Goal: Task Accomplishment & Management: Manage account settings

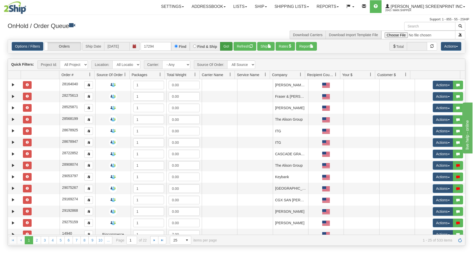
type input "17294"
click at [224, 46] on button "Go!" at bounding box center [226, 46] width 12 height 9
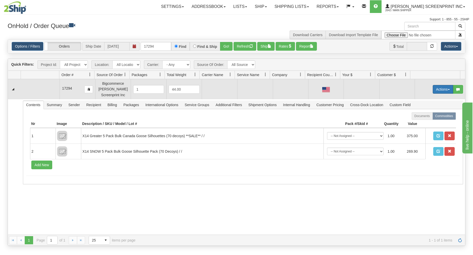
click at [438, 90] on button "Actions" at bounding box center [443, 89] width 20 height 9
click at [428, 99] on link "Open" at bounding box center [432, 99] width 41 height 7
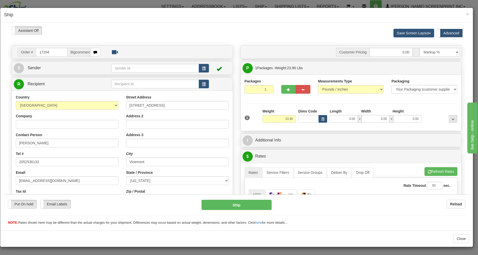
type input "0.00"
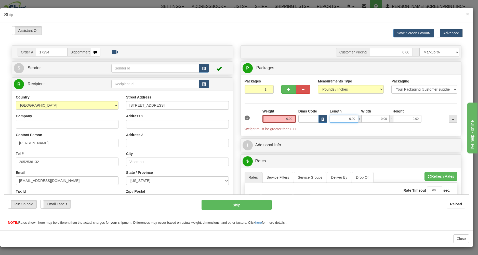
click at [341, 119] on input "0.00" at bounding box center [344, 119] width 28 height 8
type input "38.00"
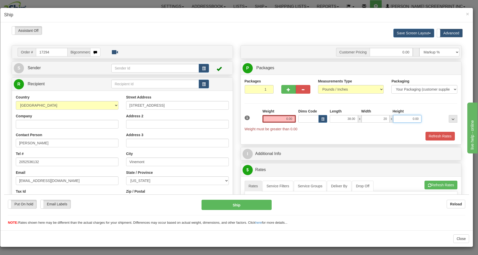
type input "20.00"
type input "8.00"
drag, startPoint x: 285, startPoint y: 89, endPoint x: 312, endPoint y: 87, distance: 27.1
click at [287, 89] on span "button" at bounding box center [289, 89] width 4 height 3
type input "2"
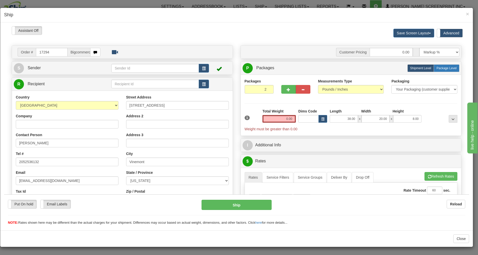
click at [442, 68] on span "Package Level" at bounding box center [446, 68] width 20 height 4
radio input "true"
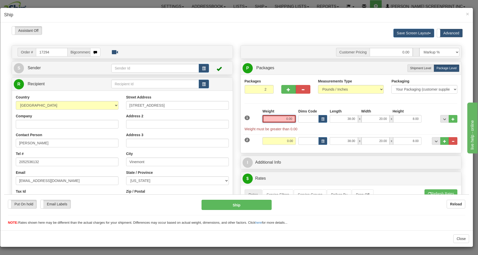
click at [283, 119] on input "0.00" at bounding box center [278, 119] width 33 height 8
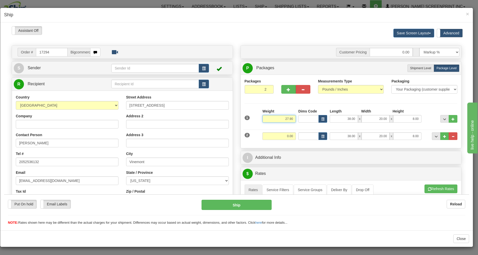
type input "27.90"
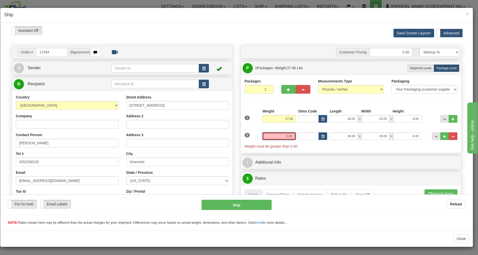
click at [274, 138] on input "0.00" at bounding box center [278, 136] width 33 height 8
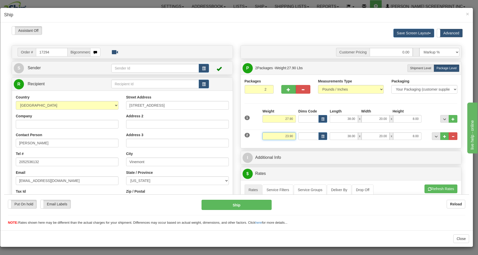
type input "23.90"
type input "7.00"
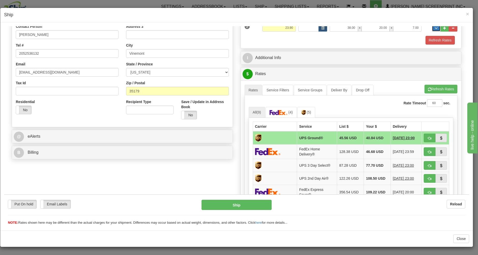
scroll to position [109, 0]
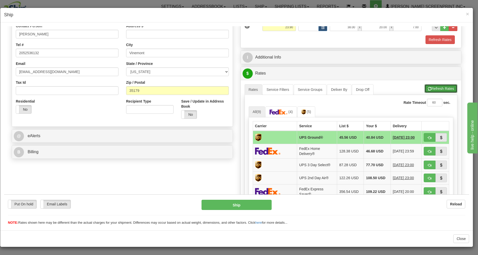
drag, startPoint x: 438, startPoint y: 87, endPoint x: 432, endPoint y: 110, distance: 23.6
click at [438, 87] on button "Refresh Rates" at bounding box center [440, 88] width 33 height 9
click at [424, 135] on button "button" at bounding box center [430, 137] width 12 height 9
type input "03"
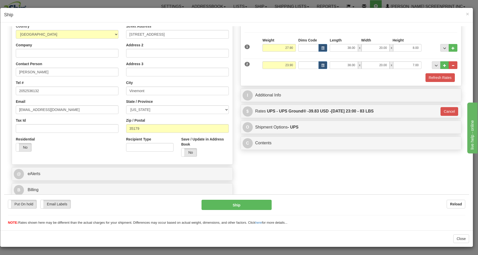
scroll to position [72, 0]
click at [252, 203] on button "Ship" at bounding box center [236, 205] width 70 height 10
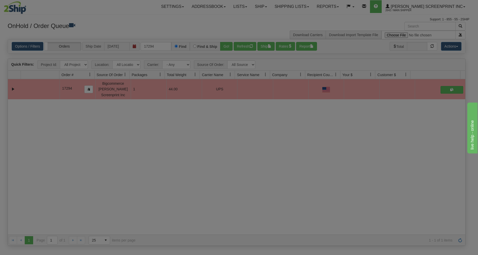
scroll to position [0, 0]
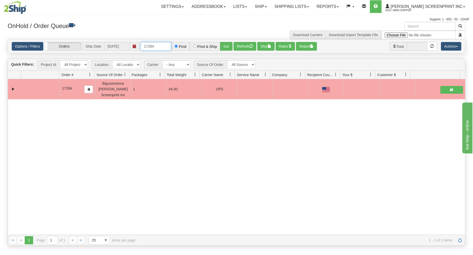
drag, startPoint x: 144, startPoint y: 47, endPoint x: 205, endPoint y: 42, distance: 61.3
click at [205, 42] on div "Options / Filters Group Shipments Orders Ship Date 10/02/2025 17294 Find Find &…" at bounding box center [236, 46] width 457 height 14
type input "17296"
click at [225, 44] on button "Go!" at bounding box center [226, 46] width 12 height 9
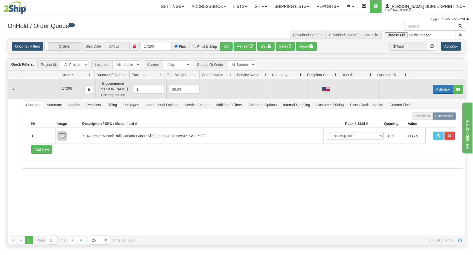
click at [440, 88] on button "Actions" at bounding box center [443, 89] width 20 height 9
click at [423, 98] on span "Open" at bounding box center [423, 99] width 12 height 4
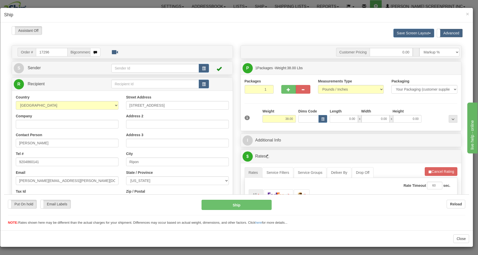
type input "28.55"
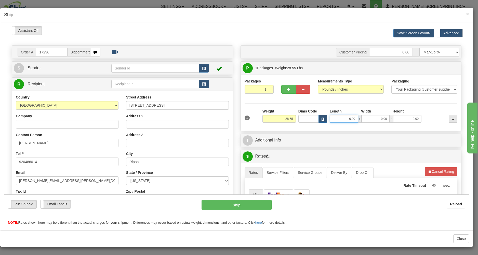
click at [342, 119] on input "0.00" at bounding box center [344, 119] width 28 height 8
type input "38.00"
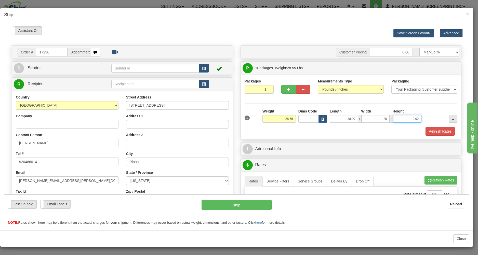
type input "20.00"
type input "8.00"
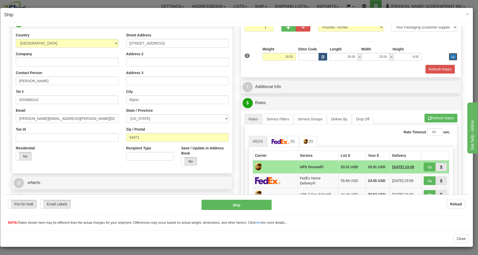
scroll to position [82, 0]
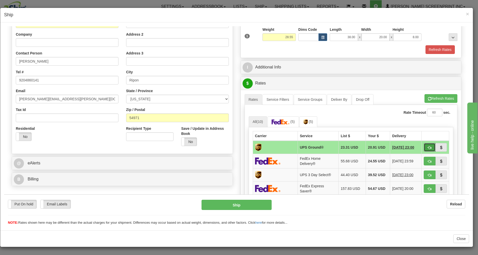
click at [428, 146] on span "button" at bounding box center [430, 147] width 4 height 3
type input "03"
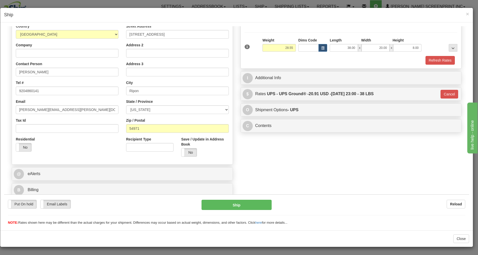
scroll to position [72, 0]
click at [254, 203] on button "Ship" at bounding box center [236, 205] width 70 height 10
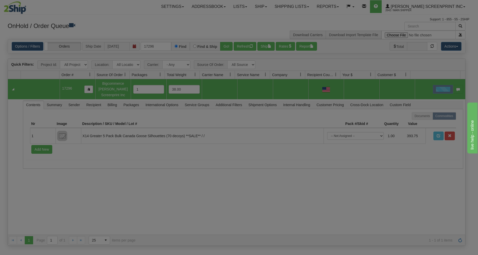
scroll to position [0, 0]
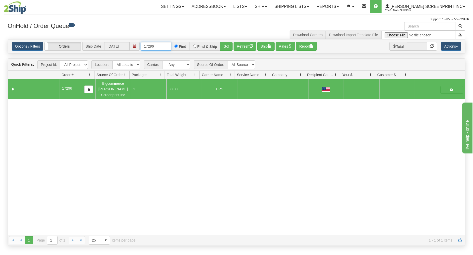
drag, startPoint x: 142, startPoint y: 47, endPoint x: 196, endPoint y: 42, distance: 53.9
click at [192, 41] on div "Options / Filters Group Shipments Orders Ship Date 10/02/2025 17296 Find Find &…" at bounding box center [236, 46] width 457 height 14
type input "17301"
drag, startPoint x: 223, startPoint y: 44, endPoint x: 227, endPoint y: 42, distance: 4.0
click at [227, 42] on div "Options / Filters Group Shipments Orders Ship Date 10/02/2025 17301 Find Find &…" at bounding box center [236, 46] width 457 height 14
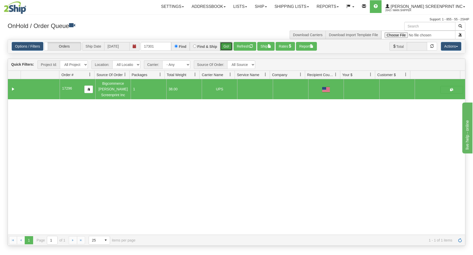
drag, startPoint x: 225, startPoint y: 43, endPoint x: 212, endPoint y: 77, distance: 36.2
click at [225, 44] on button "Go!" at bounding box center [226, 46] width 12 height 9
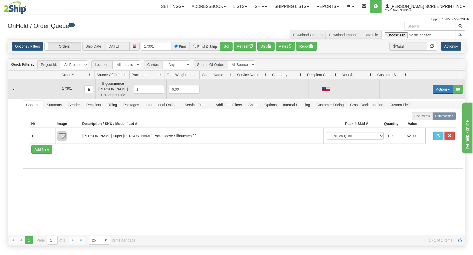
click at [434, 88] on button "Actions" at bounding box center [443, 89] width 20 height 9
click at [418, 98] on span "Open" at bounding box center [423, 99] width 12 height 4
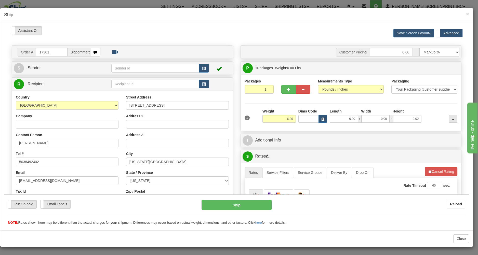
click at [333, 118] on div "Please wait... Attention! Ok Add to Bidding... Preview Custom Documents Preview…" at bounding box center [236, 173] width 465 height 294
type input "5.15"
drag, startPoint x: 336, startPoint y: 122, endPoint x: 336, endPoint y: 117, distance: 5.1
click at [336, 120] on input "0.00" at bounding box center [344, 119] width 28 height 8
type input "26.00"
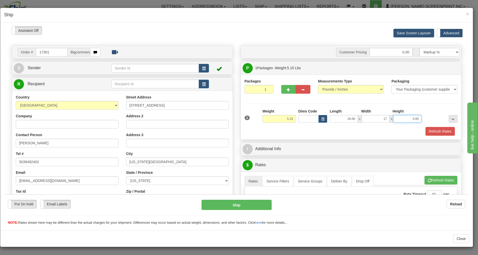
type input "17.00"
type input "4.00"
click at [330, 131] on div "Refresh Rates" at bounding box center [350, 131] width 215 height 9
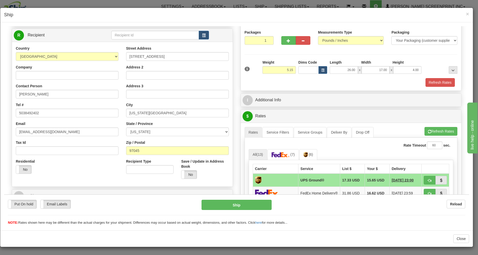
scroll to position [109, 0]
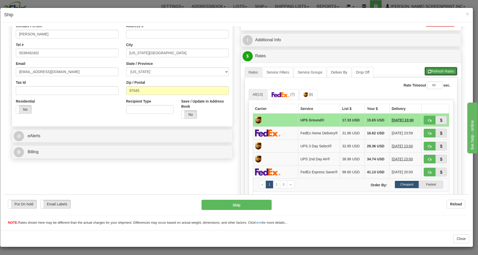
click at [428, 73] on button "Refresh Rates" at bounding box center [440, 71] width 33 height 9
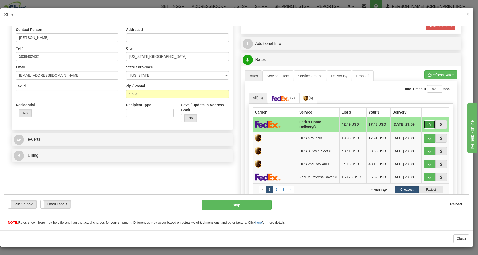
click at [428, 123] on span "button" at bounding box center [430, 124] width 4 height 3
type input "90"
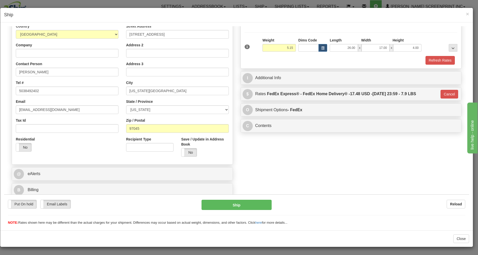
scroll to position [72, 0]
click at [244, 206] on button "Ship" at bounding box center [236, 205] width 70 height 10
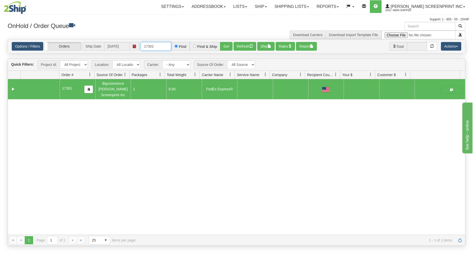
drag, startPoint x: 141, startPoint y: 45, endPoint x: 191, endPoint y: 43, distance: 50.2
click at [191, 43] on div "17301 Find Find & Ship Go!" at bounding box center [187, 46] width 92 height 9
type input "17302"
click at [230, 44] on button "Go!" at bounding box center [226, 46] width 12 height 9
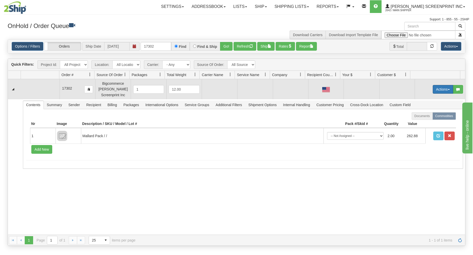
drag, startPoint x: 439, startPoint y: 86, endPoint x: 427, endPoint y: 95, distance: 14.6
click at [439, 87] on button "Actions" at bounding box center [443, 89] width 20 height 9
click at [425, 98] on link "Open" at bounding box center [432, 99] width 41 height 7
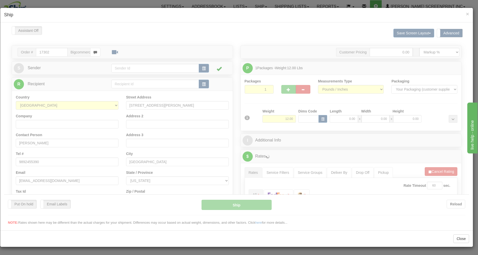
scroll to position [0, 0]
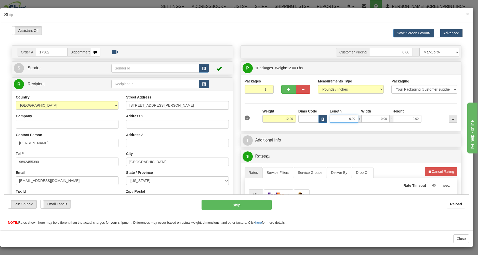
click at [337, 118] on input "0.00" at bounding box center [344, 119] width 28 height 8
type input "26"
type input "8.90"
type input "2617.00"
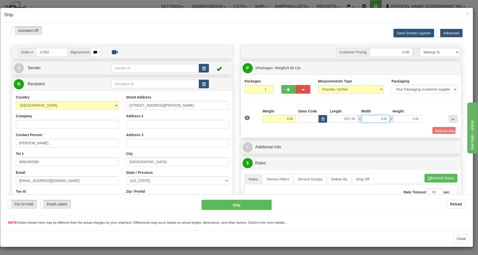
type input "7"
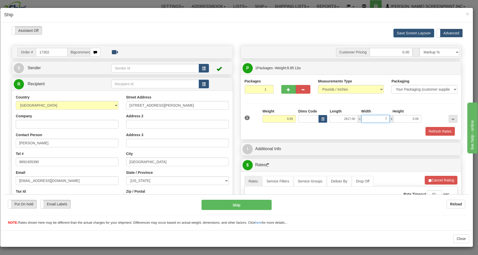
type input "8.90"
type input "7.00"
drag, startPoint x: 331, startPoint y: 119, endPoint x: 392, endPoint y: 107, distance: 62.1
click at [358, 115] on input "2617.00" at bounding box center [344, 119] width 28 height 8
type input "8.90"
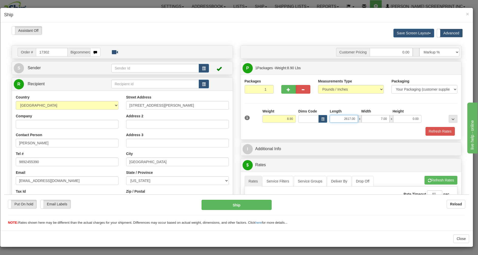
type input "2"
type input "8.85"
type input "26"
type input "8.90"
type input "26.00"
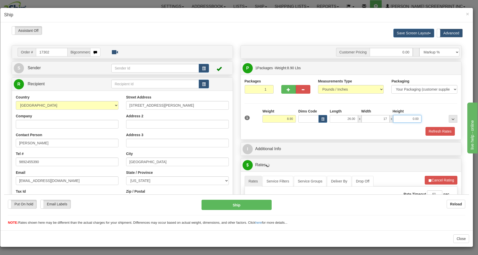
type input "17.00"
type input "8.85"
type input "7"
type input "8.90"
type input "7.00"
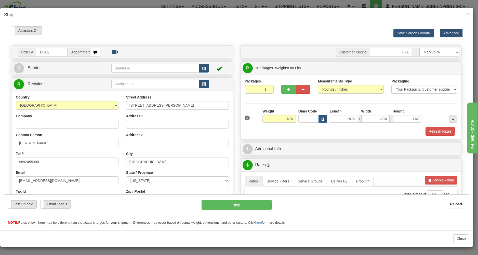
click at [379, 131] on div "Refresh Rates" at bounding box center [350, 131] width 215 height 9
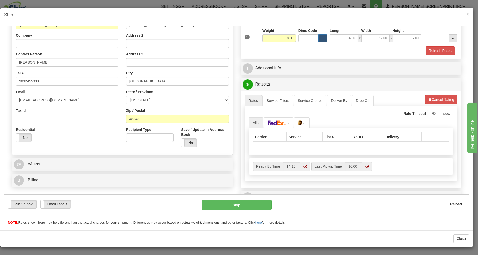
scroll to position [82, 0]
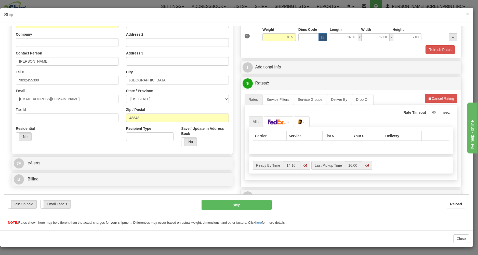
type input "8.90"
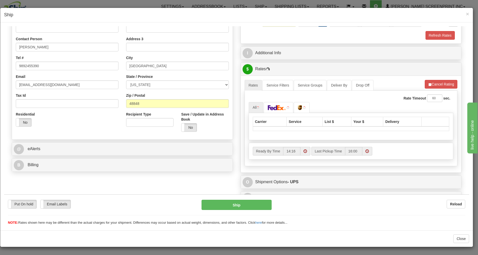
scroll to position [105, 0]
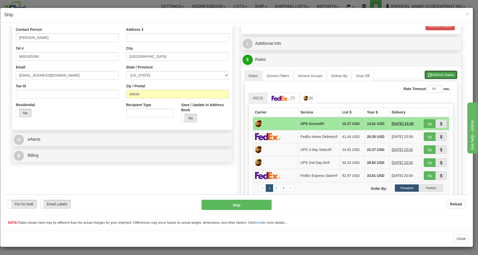
click at [430, 76] on button "Refresh Rates" at bounding box center [440, 74] width 33 height 9
click at [424, 122] on button "button" at bounding box center [430, 123] width 12 height 9
type input "03"
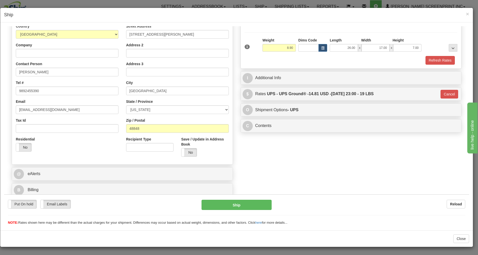
scroll to position [72, 0]
click at [261, 204] on button "Ship" at bounding box center [236, 205] width 70 height 10
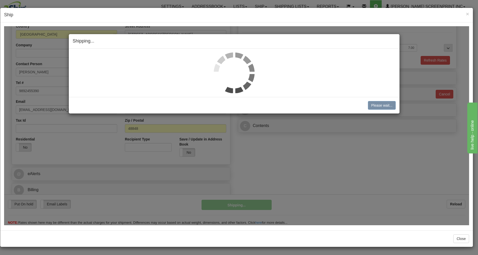
type input "8.85"
type input "03"
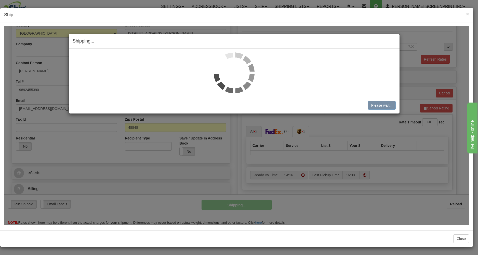
type input "8.90"
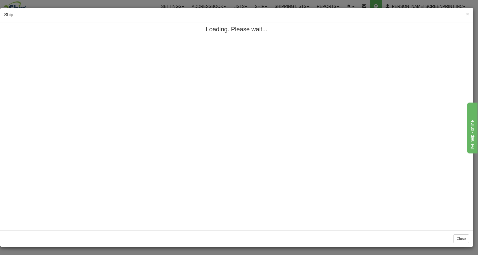
scroll to position [0, 0]
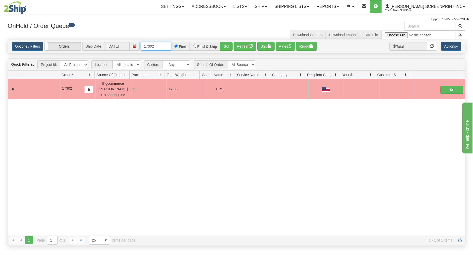
drag, startPoint x: 144, startPoint y: 46, endPoint x: 184, endPoint y: 38, distance: 40.8
click at [184, 38] on div "× Get OnHold Shipments fields - load dt: 273 Get OnHold Shipments fields - tran…" at bounding box center [236, 134] width 465 height 224
type input "17304"
click at [229, 46] on button "Go!" at bounding box center [226, 46] width 12 height 9
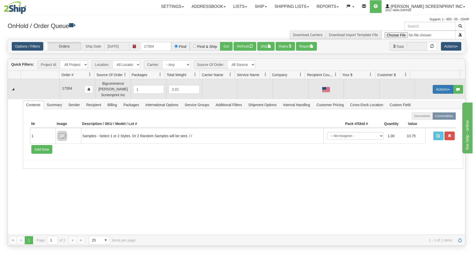
click at [441, 88] on button "Actions" at bounding box center [443, 89] width 20 height 9
click at [432, 99] on link "Open" at bounding box center [432, 99] width 41 height 7
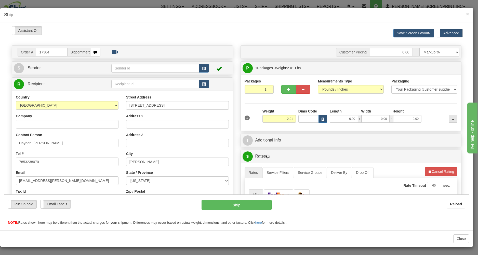
type input "1.40"
click at [336, 119] on input "0.00" at bounding box center [344, 119] width 28 height 8
type input "1.45"
type input "31"
type input "3.00"
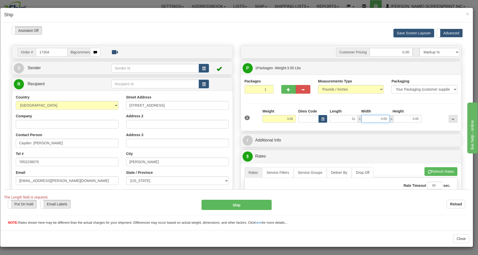
type input "31.00"
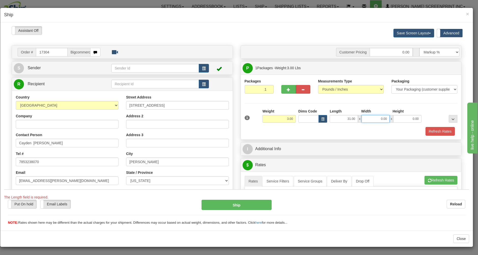
type input "1.40"
type input "16.00"
type input "1.00"
click at [328, 129] on div "Refresh Rates" at bounding box center [350, 131] width 215 height 9
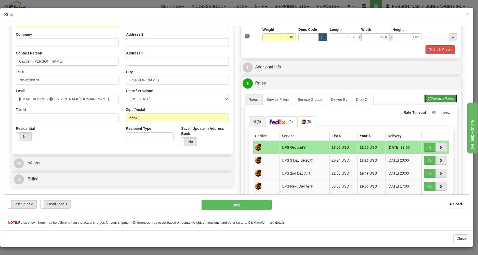
click at [424, 95] on button "Refresh Rates" at bounding box center [440, 98] width 33 height 9
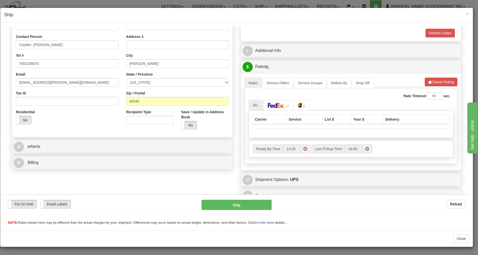
scroll to position [105, 0]
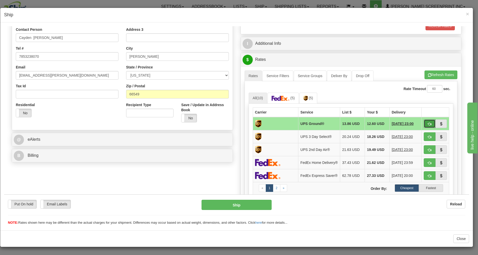
click at [424, 120] on button "button" at bounding box center [430, 123] width 12 height 9
type input "03"
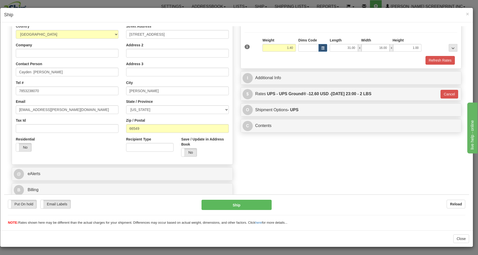
scroll to position [72, 0]
click at [255, 202] on button "Ship" at bounding box center [236, 205] width 70 height 10
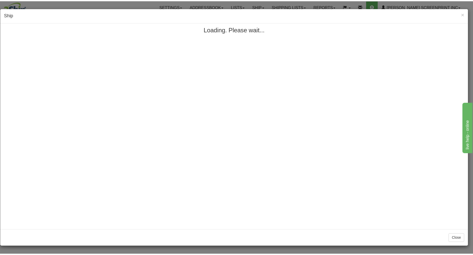
scroll to position [0, 0]
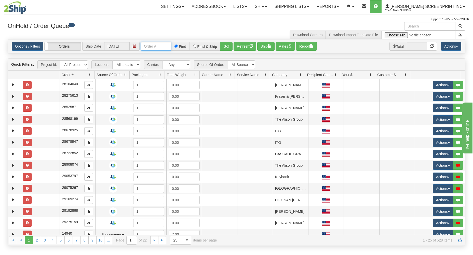
click at [153, 47] on input "text" at bounding box center [156, 46] width 31 height 9
type input "17286"
click at [225, 44] on button "Go!" at bounding box center [226, 46] width 12 height 9
click at [163, 47] on input "text" at bounding box center [156, 46] width 31 height 9
type input "31698519"
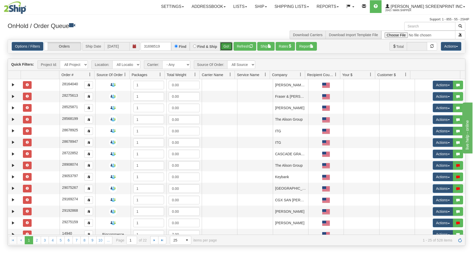
click at [226, 46] on button "Go!" at bounding box center [226, 46] width 12 height 9
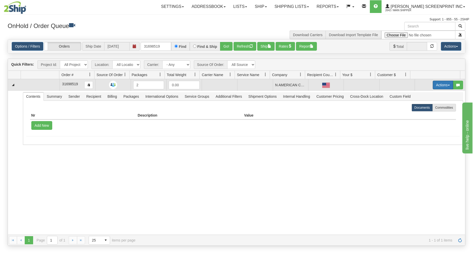
click at [436, 83] on button "Actions" at bounding box center [443, 85] width 20 height 9
click at [429, 95] on link "Open" at bounding box center [432, 94] width 41 height 7
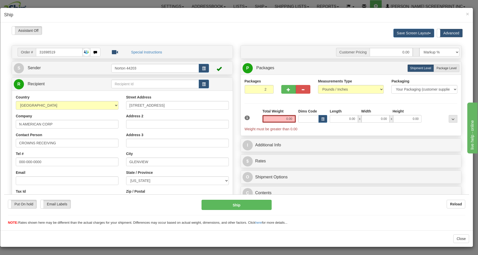
drag, startPoint x: 437, startPoint y: 68, endPoint x: 336, endPoint y: 114, distance: 111.1
click at [436, 70] on span "Package Level" at bounding box center [446, 68] width 20 height 4
radio input "true"
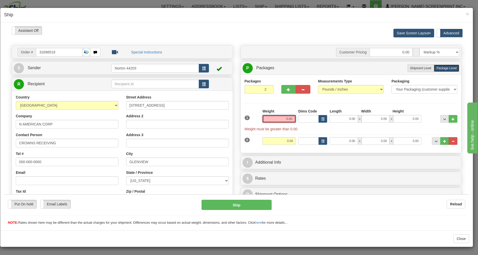
drag, startPoint x: 281, startPoint y: 121, endPoint x: 285, endPoint y: 119, distance: 4.3
click at [283, 120] on input "0.00" at bounding box center [278, 119] width 33 height 8
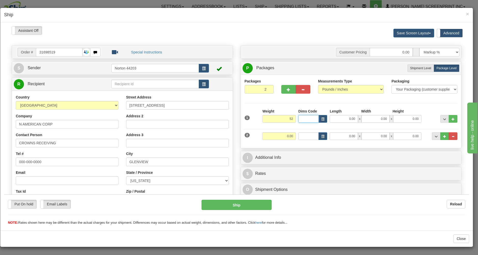
type input "52.00"
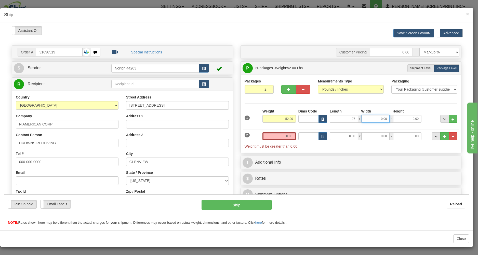
type input "27.00"
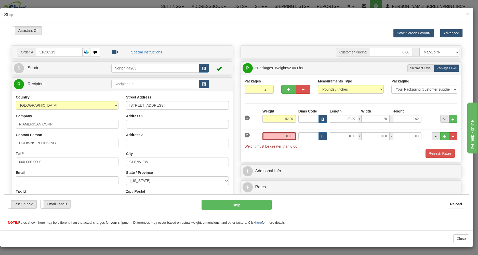
type input "20.00"
type input "7.00"
click at [280, 138] on input "0.00" at bounding box center [278, 136] width 33 height 8
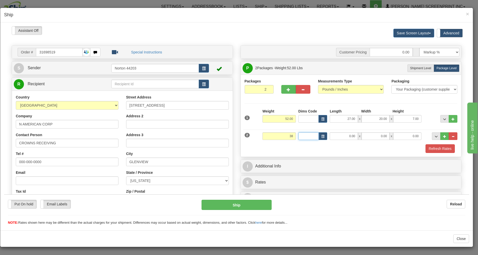
type input "38.00"
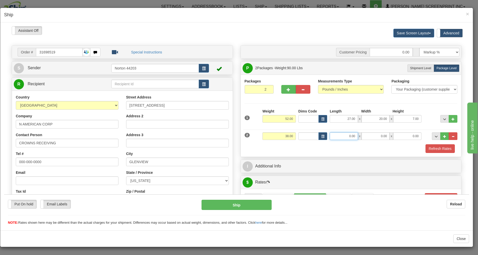
type input "9"
type input "29.00"
type input "17.00"
type input "4.00"
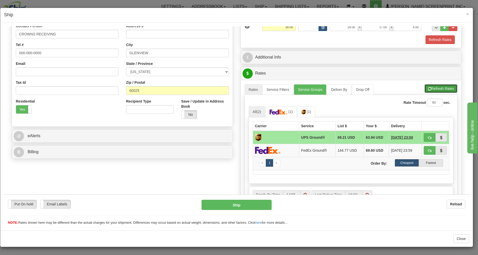
click at [440, 87] on button "Refresh Rates" at bounding box center [440, 88] width 33 height 9
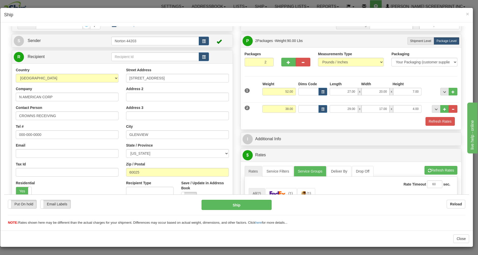
scroll to position [137, 0]
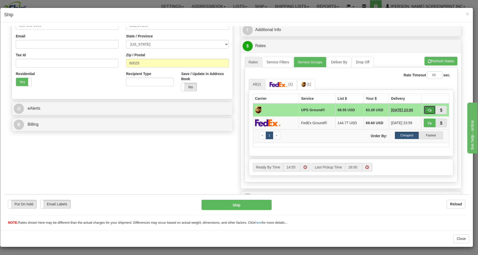
click at [427, 109] on button "button" at bounding box center [430, 109] width 12 height 9
type input "03"
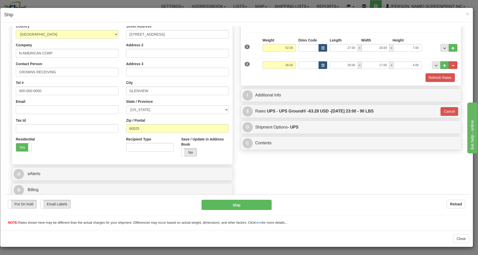
scroll to position [72, 0]
click at [242, 206] on button "Ship" at bounding box center [236, 205] width 70 height 10
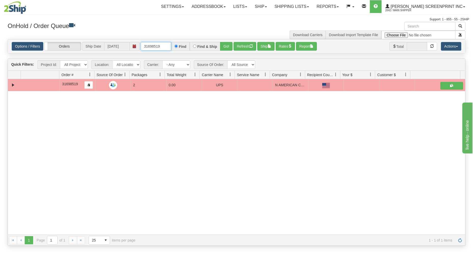
drag, startPoint x: 143, startPoint y: 46, endPoint x: 182, endPoint y: 40, distance: 39.0
click at [182, 40] on div "Options / Filters Group Shipments Orders Ship Date 10/02/2025 31698519 Find Fin…" at bounding box center [236, 46] width 457 height 14
type input "17290"
drag, startPoint x: 224, startPoint y: 45, endPoint x: 210, endPoint y: 76, distance: 34.2
click at [224, 45] on button "Go!" at bounding box center [226, 46] width 12 height 9
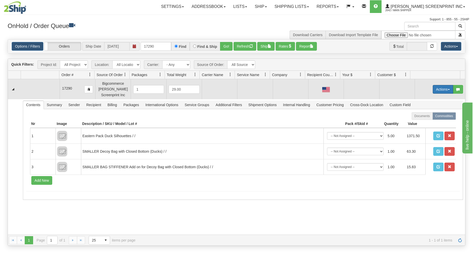
drag, startPoint x: 437, startPoint y: 86, endPoint x: 432, endPoint y: 92, distance: 7.4
click at [437, 87] on button "Actions" at bounding box center [443, 89] width 20 height 9
click at [419, 98] on span "Open" at bounding box center [423, 99] width 12 height 4
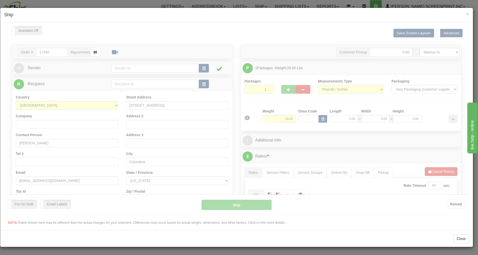
scroll to position [0, 0]
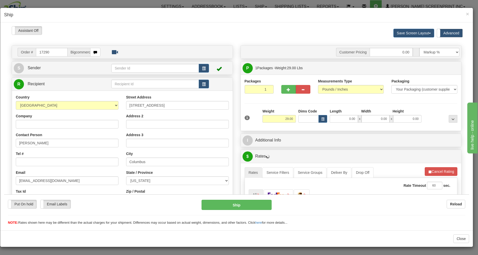
type input "26.95"
drag, startPoint x: 286, startPoint y: 90, endPoint x: 380, endPoint y: 75, distance: 95.6
click at [288, 89] on button "button" at bounding box center [288, 89] width 15 height 9
type input "2"
click at [438, 66] on label "Package Level Pack.." at bounding box center [446, 68] width 26 height 8
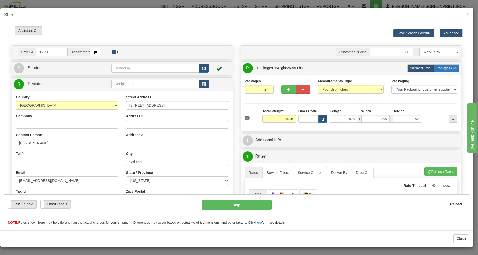
radio input "true"
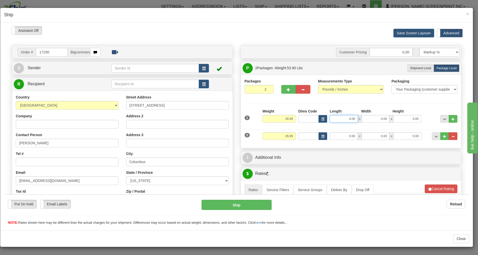
click at [339, 118] on input "0.00" at bounding box center [344, 119] width 28 height 8
type input "27.00"
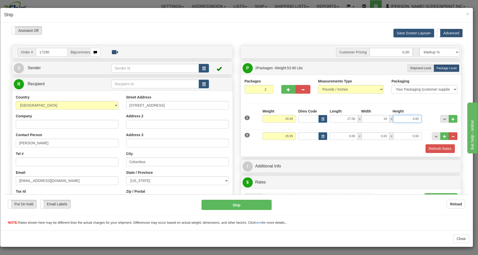
type input "19.00"
type input "17.00"
type input "26.90"
type input "3.35"
click at [297, 89] on button "button" at bounding box center [303, 89] width 15 height 9
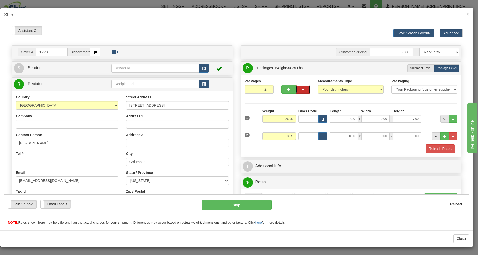
type input "1"
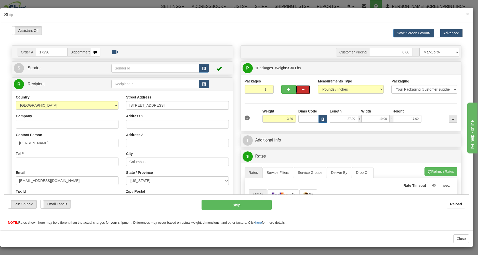
type input "0.00"
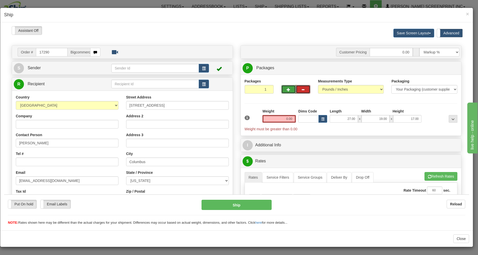
drag, startPoint x: 284, startPoint y: 90, endPoint x: 291, endPoint y: 89, distance: 6.9
click at [287, 90] on span "button" at bounding box center [289, 89] width 4 height 3
type input "2"
click at [433, 66] on label "Package Level Pack.." at bounding box center [446, 68] width 26 height 8
radio input "true"
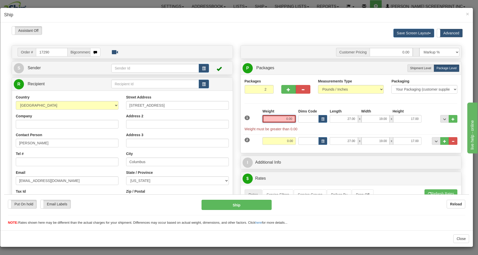
click at [279, 119] on input "0.00" at bounding box center [278, 119] width 33 height 8
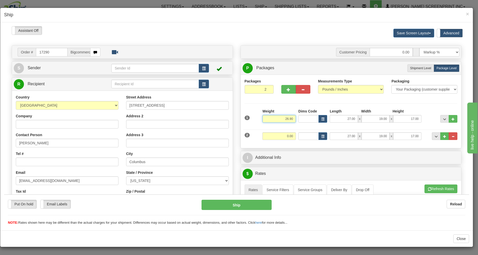
type input "26.90"
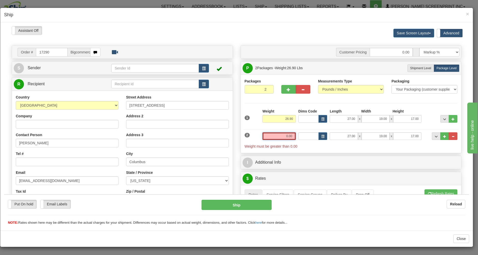
click at [273, 136] on input "0.00" at bounding box center [278, 136] width 33 height 8
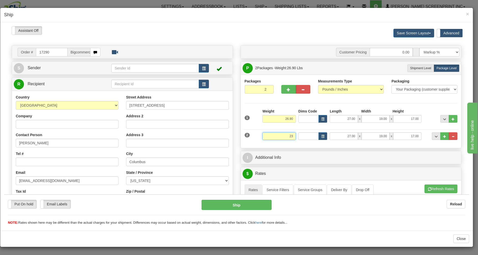
type input "2"
type input "3.45"
type input "30.00"
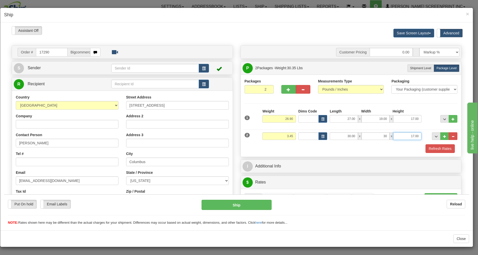
type input "30.00"
type input "1.00"
click at [280, 152] on div "Refresh Rates" at bounding box center [350, 148] width 215 height 9
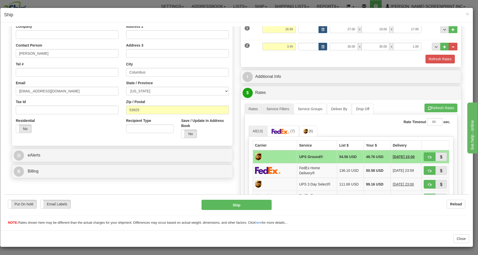
scroll to position [109, 0]
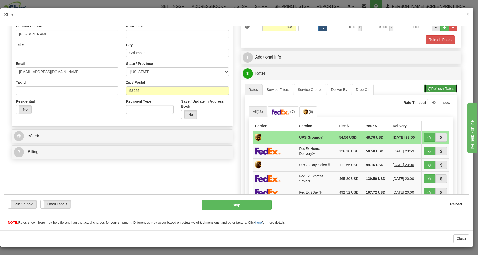
click at [437, 87] on button "Refresh Rates" at bounding box center [440, 88] width 33 height 9
click at [426, 135] on button "button" at bounding box center [430, 137] width 12 height 9
type input "03"
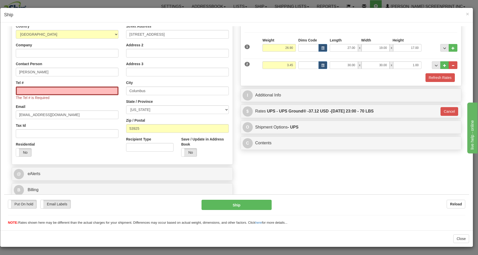
scroll to position [72, 0]
click at [251, 204] on button "Ship" at bounding box center [236, 205] width 70 height 10
click at [60, 91] on input "Tel #" at bounding box center [67, 90] width 103 height 9
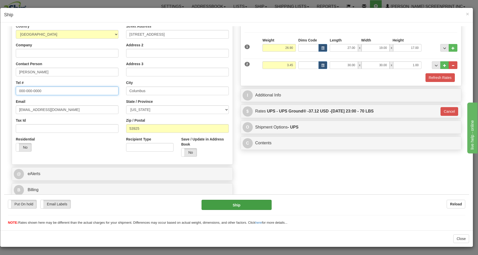
type input "000-000-0000"
click at [259, 200] on button "Ship" at bounding box center [236, 205] width 70 height 10
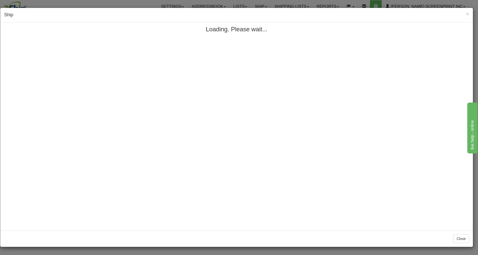
scroll to position [0, 0]
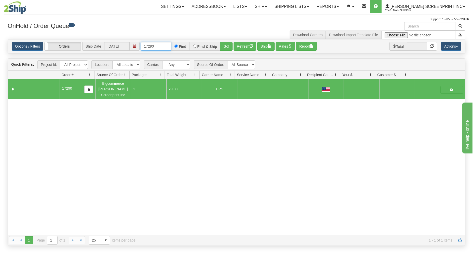
drag, startPoint x: 141, startPoint y: 46, endPoint x: 186, endPoint y: 47, distance: 45.1
click at [186, 47] on div "17290 Find Find & Ship Go!" at bounding box center [187, 46] width 92 height 9
type input "31711304"
click at [222, 45] on button "Go!" at bounding box center [226, 46] width 12 height 9
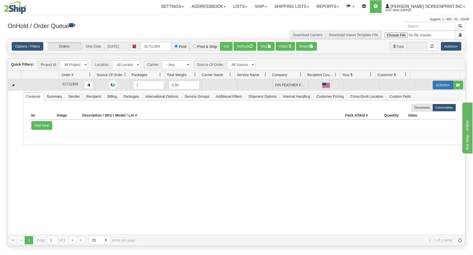
click at [441, 84] on button "Actions" at bounding box center [443, 85] width 20 height 9
click at [434, 93] on link "Open" at bounding box center [432, 94] width 41 height 7
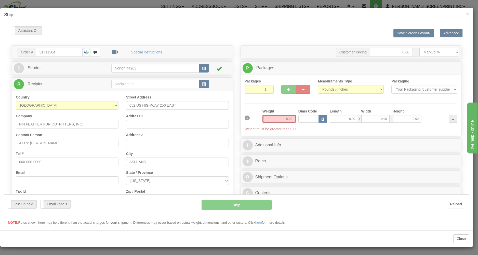
drag, startPoint x: 346, startPoint y: 140, endPoint x: 331, endPoint y: 120, distance: 24.8
click at [330, 120] on div "Please wait... Attention! Ok Add to Bidding... Preview Custom Documents Preview…" at bounding box center [236, 161] width 465 height 270
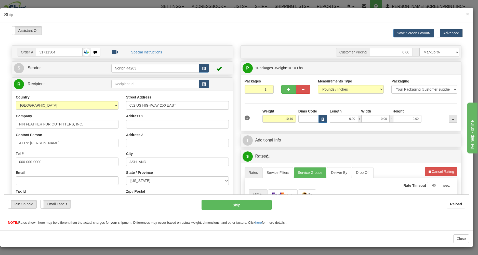
type input "10.15"
click at [337, 120] on input "0.00" at bounding box center [344, 119] width 28 height 8
type input "10.25"
type input "21.00"
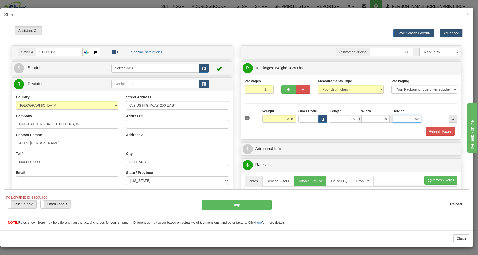
type input "19.00"
type input "9.80"
type input "1"
type input "10.00"
type input "10"
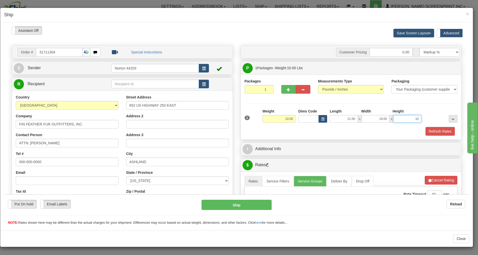
type input "10.10"
type input "10.00"
click at [347, 127] on div "1 Weight 10.10 Dims Code x x" at bounding box center [350, 117] width 215 height 18
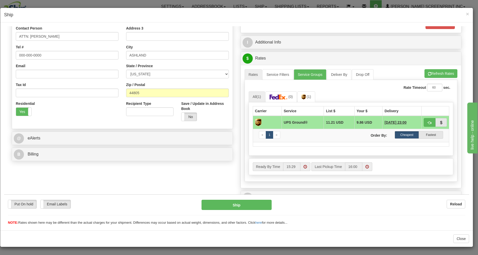
scroll to position [109, 0]
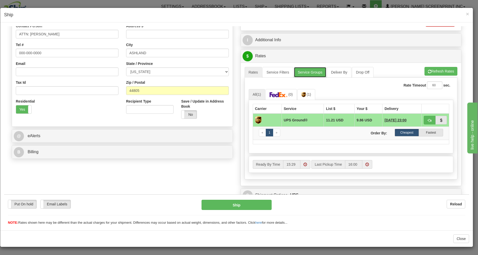
click at [305, 72] on link "Service Groups" at bounding box center [310, 72] width 33 height 11
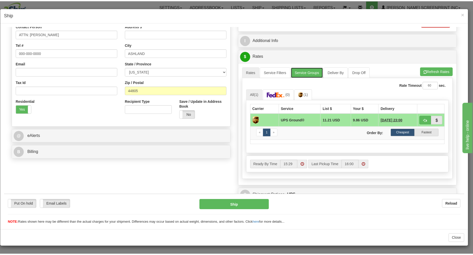
scroll to position [72, 0]
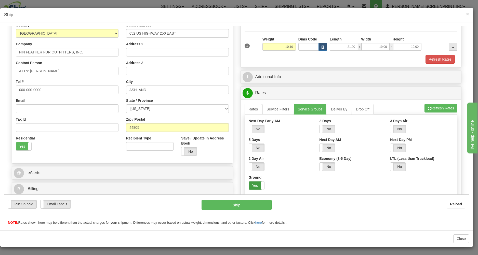
drag, startPoint x: 247, startPoint y: 185, endPoint x: 245, endPoint y: 142, distance: 42.3
click at [249, 184] on label "Yes" at bounding box center [256, 185] width 15 height 8
drag, startPoint x: 251, startPoint y: 109, endPoint x: 378, endPoint y: 117, distance: 127.1
click at [251, 109] on link "Rates" at bounding box center [253, 109] width 18 height 11
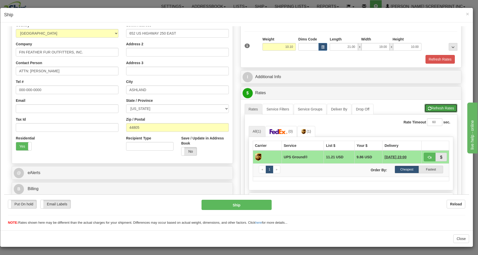
click at [430, 107] on button "Refresh Rates" at bounding box center [440, 108] width 33 height 9
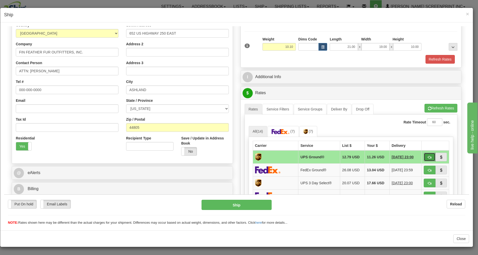
click at [424, 156] on button "button" at bounding box center [430, 157] width 12 height 9
type input "03"
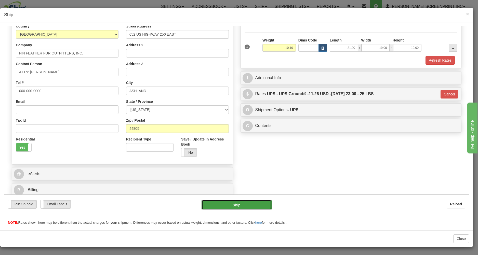
click at [254, 202] on button "Ship" at bounding box center [236, 205] width 70 height 10
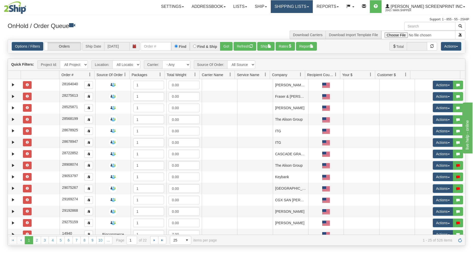
click at [297, 8] on link "Shipping lists" at bounding box center [292, 6] width 42 height 13
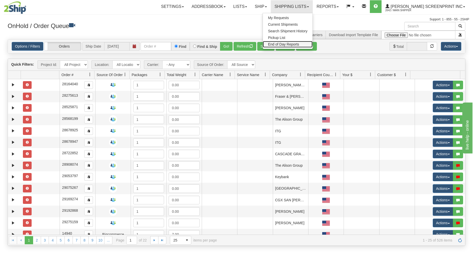
click at [293, 45] on span "End of Day Reports" at bounding box center [283, 44] width 31 height 4
